Goal: Task Accomplishment & Management: Manage account settings

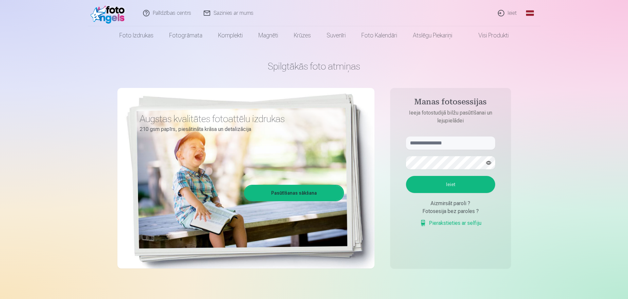
click at [515, 12] on link "Ieiet" at bounding box center [507, 13] width 31 height 26
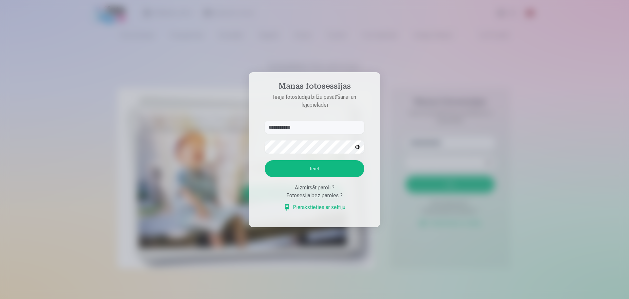
type input "**********"
click at [265, 160] on button "Ieiet" at bounding box center [315, 168] width 100 height 17
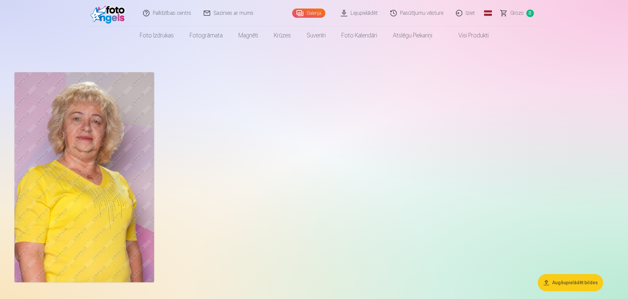
click at [541, 89] on div at bounding box center [314, 176] width 604 height 215
click at [23, 222] on img at bounding box center [84, 177] width 140 height 210
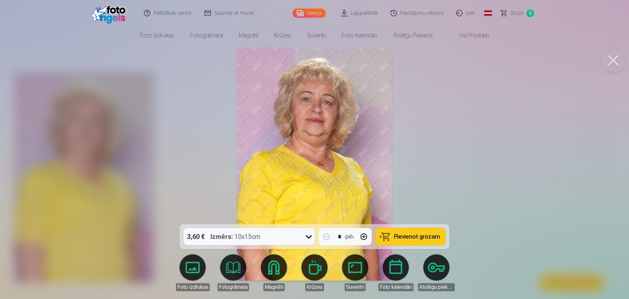
click at [170, 12] on link "Palīdzības centrs" at bounding box center [168, 13] width 61 height 26
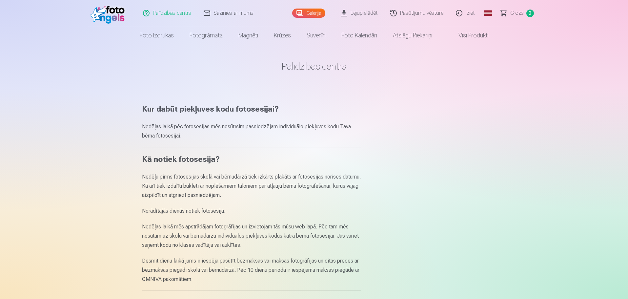
click at [226, 11] on link "Sazinies ar mums" at bounding box center [229, 13] width 62 height 26
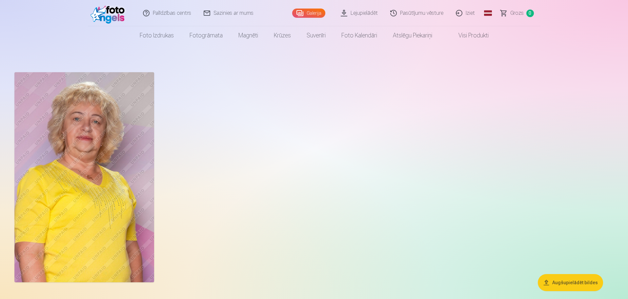
click at [468, 11] on link "Iziet" at bounding box center [465, 13] width 31 height 26
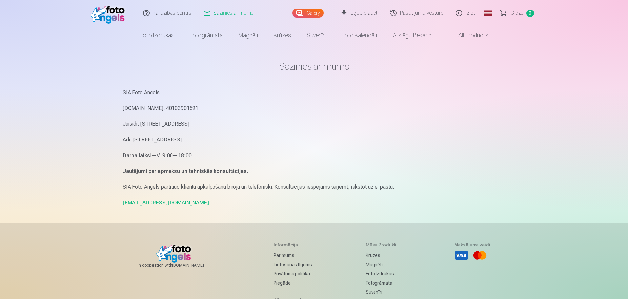
click at [147, 202] on link "info@fotoangels.lv" at bounding box center [166, 202] width 86 height 6
click at [80, 167] on div "Palīdzības centrs Sazinies ar mums Gallery Lejupielādēt Pasūtījumu vēsture Izie…" at bounding box center [314, 201] width 628 height 403
click at [309, 12] on link "Gallery" at bounding box center [307, 13] width 31 height 9
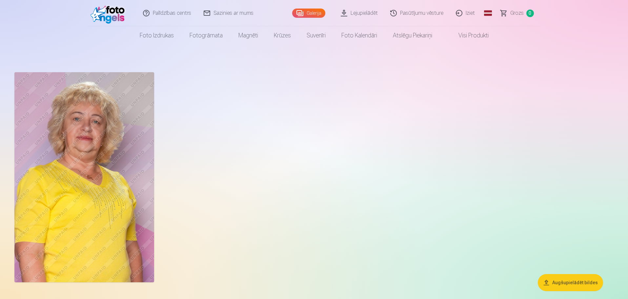
click at [570, 280] on button "Augšupielādēt bildes" at bounding box center [570, 282] width 65 height 17
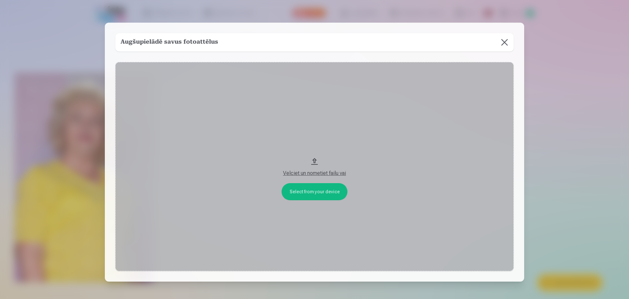
click at [320, 190] on button "Velciet un nometiet failu vai" at bounding box center [314, 166] width 399 height 209
click at [503, 41] on button at bounding box center [505, 42] width 18 height 18
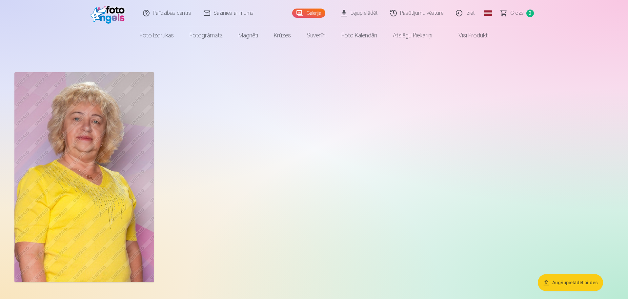
click at [226, 12] on link "Sazinies ar mums" at bounding box center [229, 13] width 62 height 26
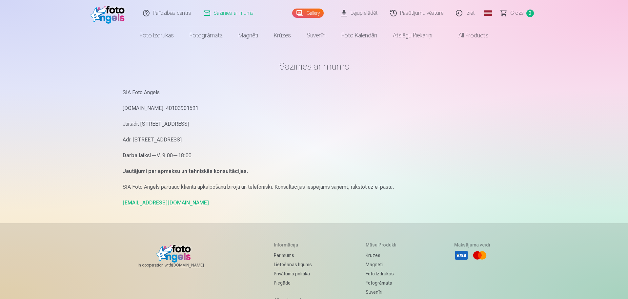
click at [129, 201] on link "[EMAIL_ADDRESS][DOMAIN_NAME]" at bounding box center [166, 202] width 86 height 6
click at [53, 156] on div "Palīdzības centrs Sazinies ar mums Gallery Lejupielādēt Pasūtījumu vēsture Izie…" at bounding box center [314, 201] width 628 height 403
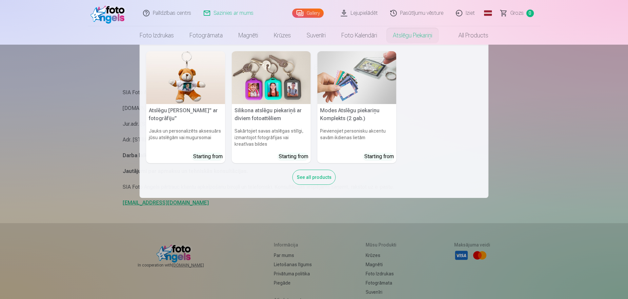
click at [520, 111] on nav "Atslēgu [PERSON_NAME]" ar fotogrāfiju" Jauks un personalizēts aksesuārs jūsu at…" at bounding box center [314, 121] width 628 height 153
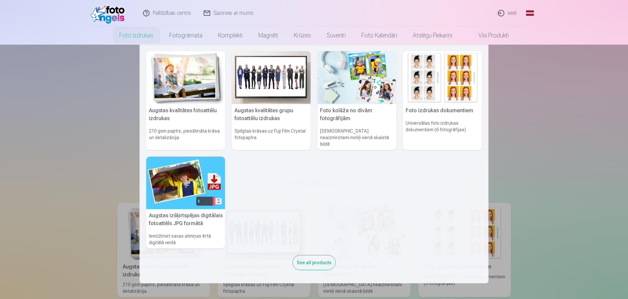
click at [304, 257] on div "See all products" at bounding box center [313, 262] width 43 height 15
